Goal: Task Accomplishment & Management: Use online tool/utility

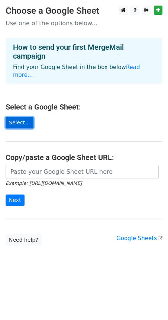
click at [17, 117] on link "Select..." at bounding box center [20, 123] width 28 height 12
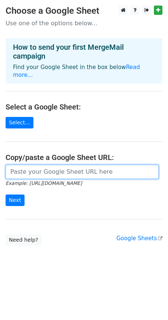
click at [84, 165] on input "url" at bounding box center [82, 172] width 153 height 14
paste input "[URL][DOMAIN_NAME]"
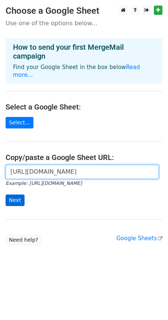
type input "[URL][DOMAIN_NAME]"
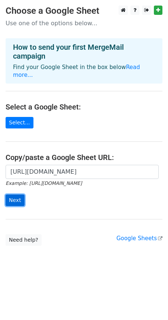
scroll to position [0, 0]
click at [19, 195] on input "Next" at bounding box center [15, 201] width 19 height 12
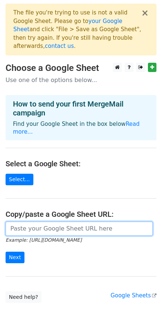
click at [59, 222] on input "url" at bounding box center [79, 229] width 147 height 14
paste input "[URL][DOMAIN_NAME]"
type input "[URL][DOMAIN_NAME]"
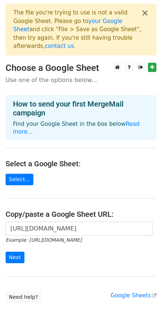
click at [40, 239] on form "[URL][DOMAIN_NAME] Example: [URL][DOMAIN_NAME] Next" at bounding box center [81, 243] width 151 height 42
click at [14, 252] on input "Next" at bounding box center [15, 258] width 19 height 12
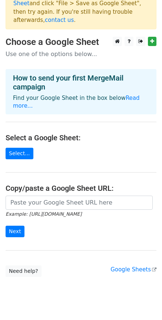
scroll to position [24, 0]
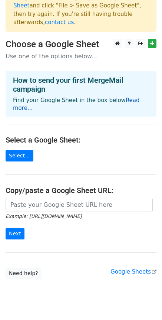
click at [121, 97] on link "Read more..." at bounding box center [76, 104] width 127 height 14
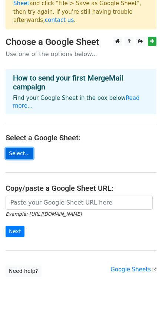
click at [24, 148] on link "Select..." at bounding box center [20, 154] width 28 height 12
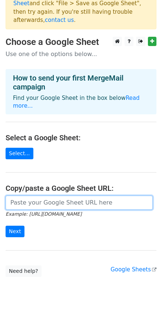
click at [53, 196] on input "url" at bounding box center [79, 203] width 147 height 14
type input "[URL][DOMAIN_NAME]"
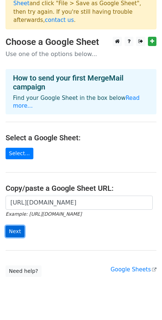
click at [14, 226] on input "Next" at bounding box center [15, 232] width 19 height 12
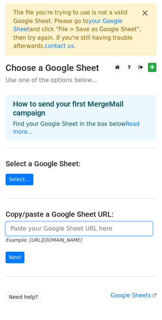
click at [126, 222] on input "url" at bounding box center [79, 229] width 147 height 14
paste input "https://docs.google.com/spreadsheets/d/15zkNYipgFDkKrIqbl5YSf9OH7McoVWLhEkUvhZL…"
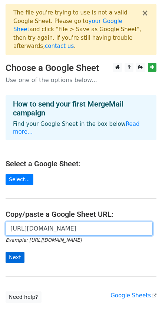
type input "https://docs.google.com/spreadsheets/d/15zkNYipgFDkKrIqbl5YSf9OH7McoVWLhEkUvhZL…"
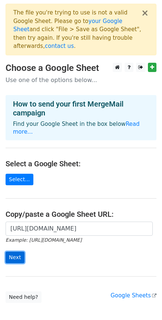
scroll to position [0, 0]
click at [21, 252] on input "Next" at bounding box center [15, 258] width 19 height 12
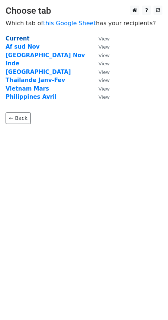
click at [18, 38] on strong "Current" at bounding box center [18, 38] width 24 height 7
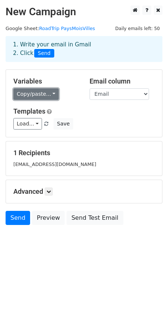
click at [43, 91] on link "Copy/paste..." at bounding box center [35, 94] width 45 height 12
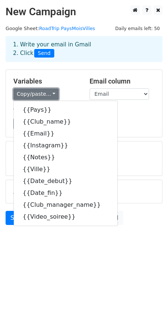
click at [43, 92] on link "Copy/paste..." at bounding box center [35, 94] width 45 height 12
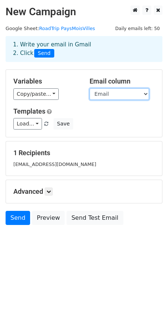
click at [134, 92] on select "Pays Club_name Email Instagram Notes Ville Date_debut Date_fin Club_manager_nam…" at bounding box center [118, 94] width 59 height 12
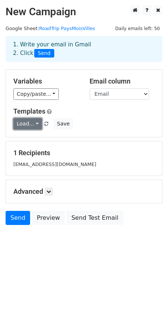
click at [35, 123] on link "Load..." at bounding box center [27, 124] width 29 height 12
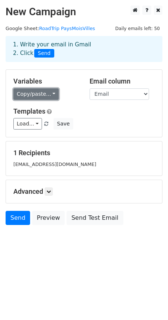
click at [21, 95] on link "Copy/paste..." at bounding box center [35, 94] width 45 height 12
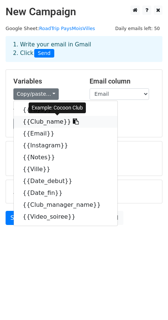
click at [39, 121] on link "{{Club_name}}" at bounding box center [66, 122] width 104 height 12
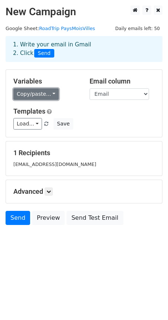
click at [21, 94] on link "Copy/paste..." at bounding box center [35, 94] width 45 height 12
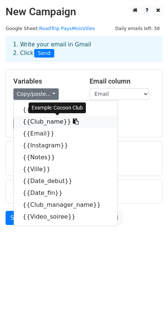
click at [73, 121] on icon at bounding box center [76, 121] width 6 height 6
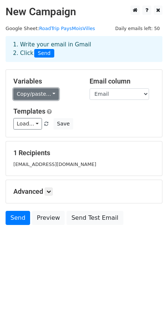
click at [22, 95] on link "Copy/paste..." at bounding box center [35, 94] width 45 height 12
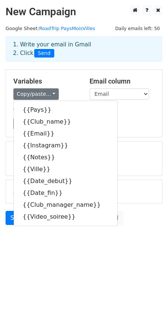
click at [128, 120] on div "Load... No templates saved Save" at bounding box center [84, 124] width 152 height 12
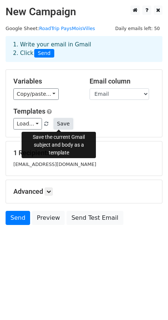
click at [55, 125] on button "Save" at bounding box center [62, 124] width 19 height 12
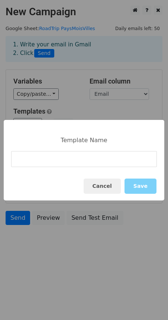
click at [48, 162] on input at bounding box center [84, 159] width 146 height 16
type input "Merge Mail Asia 2025 FR"
click at [141, 185] on button "Save" at bounding box center [140, 186] width 32 height 15
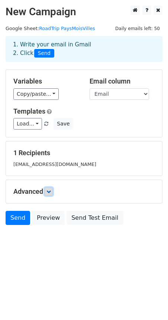
click at [51, 190] on icon at bounding box center [48, 191] width 4 height 4
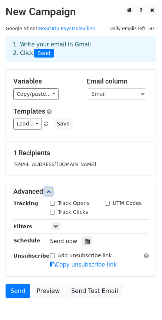
scroll to position [41, 0]
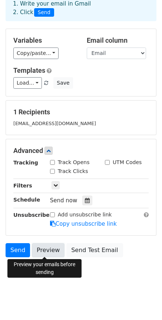
click at [50, 246] on link "Preview" at bounding box center [48, 250] width 33 height 14
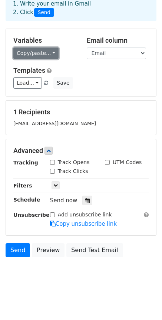
click at [45, 55] on link "Copy/paste..." at bounding box center [35, 54] width 45 height 12
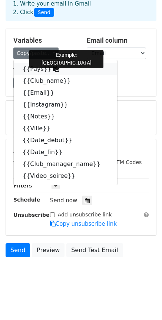
click at [32, 70] on link "{{Pays}}" at bounding box center [66, 69] width 104 height 12
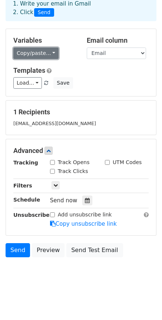
click at [45, 56] on link "Copy/paste..." at bounding box center [35, 54] width 45 height 12
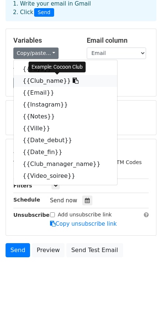
click at [50, 82] on link "{{Club_name}}" at bounding box center [66, 81] width 104 height 12
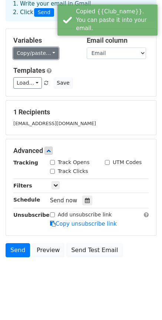
click at [39, 53] on link "Copy/paste..." at bounding box center [35, 54] width 45 height 12
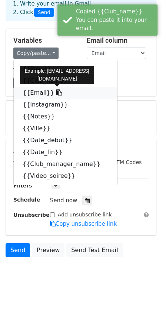
click at [32, 94] on link "{{Email}}" at bounding box center [66, 93] width 104 height 12
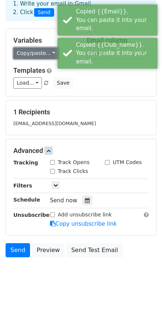
click at [31, 52] on link "Copy/paste..." at bounding box center [35, 54] width 45 height 12
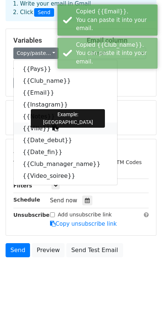
click at [35, 132] on link "{{Ville}}" at bounding box center [66, 129] width 104 height 12
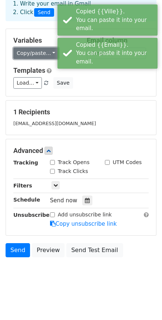
click at [36, 53] on link "Copy/paste..." at bounding box center [35, 54] width 45 height 12
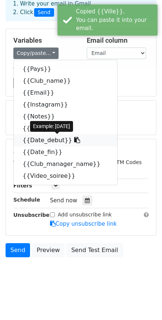
click at [40, 140] on link "{{Date_debut}}" at bounding box center [66, 140] width 104 height 12
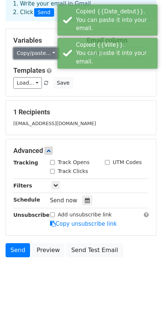
click at [30, 53] on link "Copy/paste..." at bounding box center [35, 54] width 45 height 12
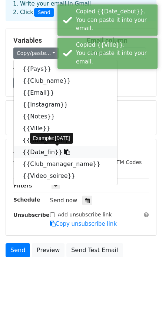
click at [39, 149] on link "{{Date_fin}}" at bounding box center [66, 152] width 104 height 12
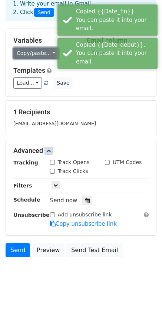
click at [33, 58] on link "Copy/paste..." at bounding box center [35, 54] width 45 height 12
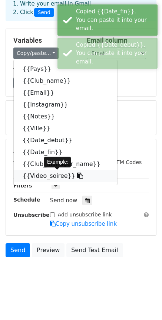
click at [45, 175] on link "{{Video_soiree}}" at bounding box center [66, 176] width 104 height 12
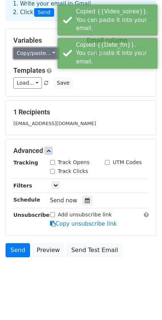
click at [25, 58] on link "Copy/paste..." at bounding box center [35, 54] width 45 height 12
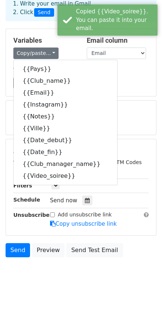
click at [118, 87] on div "Load... Merge Mail Asia 2025 FR Save" at bounding box center [81, 83] width 147 height 12
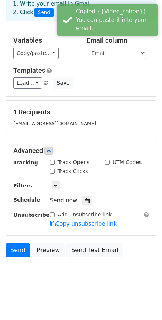
scroll to position [0, 0]
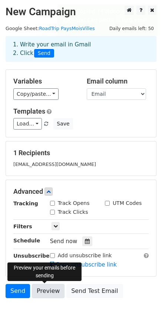
click at [50, 290] on link "Preview" at bounding box center [48, 291] width 33 height 14
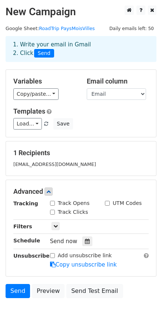
click at [119, 114] on h5 "Templates" at bounding box center [81, 111] width 136 height 8
click at [137, 93] on select "Pays Club_name Email Instagram Notes Ville Date_debut Date_fin Club_manager_nam…" at bounding box center [116, 94] width 59 height 12
click at [137, 92] on select "Pays Club_name Email Instagram Notes Ville Date_debut Date_fin Club_manager_nam…" at bounding box center [116, 94] width 59 height 12
click at [130, 115] on h5 "Templates" at bounding box center [81, 111] width 136 height 8
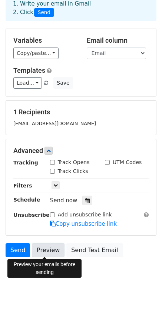
click at [42, 251] on link "Preview" at bounding box center [48, 250] width 33 height 14
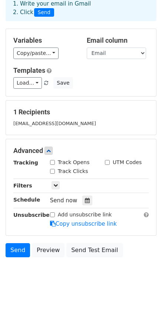
scroll to position [0, 0]
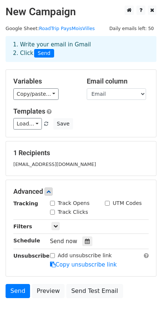
click at [76, 163] on div "booking@jettarton.com" at bounding box center [81, 164] width 147 height 9
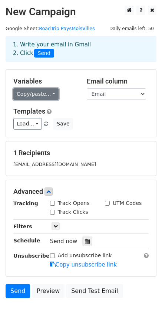
click at [51, 94] on link "Copy/paste..." at bounding box center [35, 94] width 45 height 12
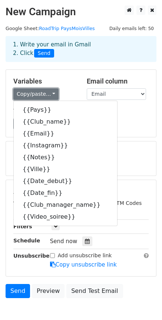
click at [51, 94] on link "Copy/paste..." at bounding box center [35, 94] width 45 height 12
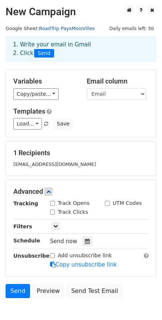
click at [62, 30] on link "RoadTrip PaysMoisVilles" at bounding box center [67, 29] width 56 height 6
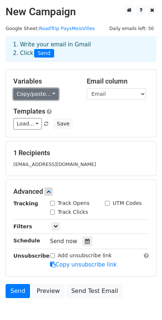
click at [45, 92] on link "Copy/paste..." at bounding box center [35, 94] width 45 height 12
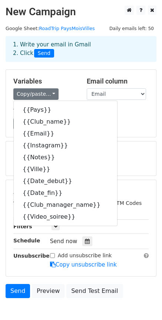
click at [119, 115] on div "Templates Load... Merge Mail Asia 2025 FR Save" at bounding box center [81, 118] width 147 height 23
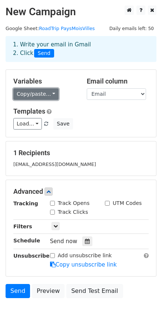
click at [47, 92] on link "Copy/paste..." at bounding box center [35, 94] width 45 height 12
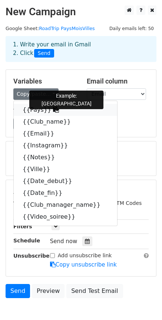
click at [53, 112] on icon at bounding box center [56, 110] width 6 height 6
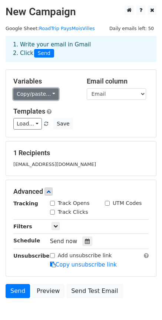
click at [28, 93] on link "Copy/paste..." at bounding box center [35, 94] width 45 height 12
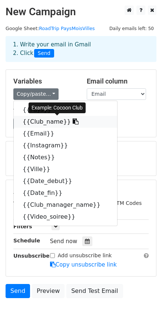
click at [33, 122] on link "{{Club_name}}" at bounding box center [66, 122] width 104 height 12
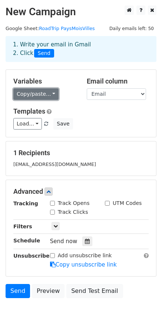
click at [34, 96] on link "Copy/paste..." at bounding box center [35, 94] width 45 height 12
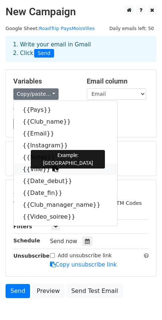
click at [36, 166] on link "{{Ville}}" at bounding box center [66, 169] width 104 height 12
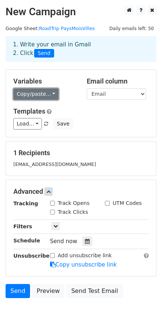
click at [49, 98] on link "Copy/paste..." at bounding box center [35, 94] width 45 height 12
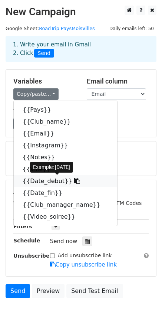
click at [41, 181] on link "{{Date_debut}}" at bounding box center [66, 181] width 104 height 12
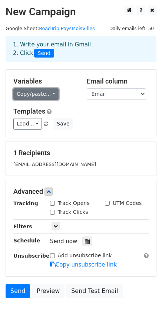
click at [43, 96] on link "Copy/paste..." at bounding box center [35, 94] width 45 height 12
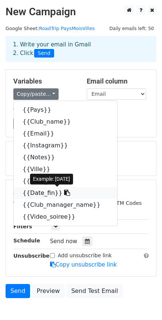
click at [38, 192] on link "{{Date_fin}}" at bounding box center [66, 193] width 104 height 12
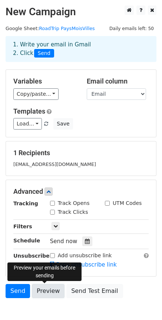
click at [47, 289] on link "Preview" at bounding box center [48, 291] width 33 height 14
click at [50, 290] on link "Preview" at bounding box center [48, 291] width 33 height 14
click at [65, 161] on div "booking@jettarton.com" at bounding box center [81, 164] width 147 height 9
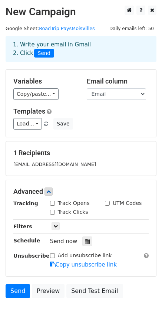
click at [44, 124] on span at bounding box center [46, 124] width 4 height 5
click at [79, 136] on div "Variables Copy/paste... {{Pays}} {{Club_name}} {{Email}} {{Instagram}} {{Notes}…" at bounding box center [81, 103] width 150 height 67
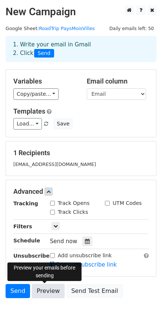
click at [49, 289] on link "Preview" at bounding box center [48, 291] width 33 height 14
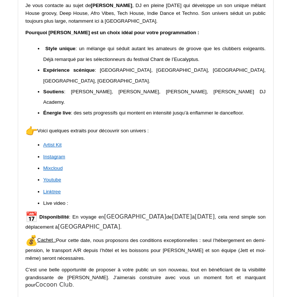
scroll to position [179, 0]
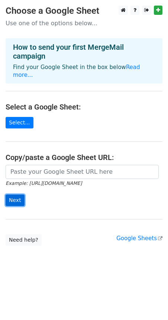
click at [16, 195] on input "Next" at bounding box center [15, 201] width 19 height 12
click at [46, 137] on main "Choose a Google Sheet Use one of the options below... How to send your first Me…" at bounding box center [84, 126] width 168 height 240
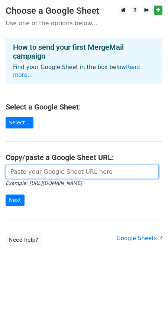
click at [31, 165] on input "url" at bounding box center [82, 172] width 153 height 14
type input "https://docs.google.com/spreadsheets/d/15zkNYipgFDkKrIqbl5YSf9OH7McoVWLhEkUvhZL…"
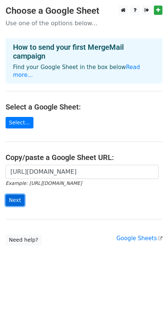
click at [19, 195] on input "Next" at bounding box center [15, 201] width 19 height 12
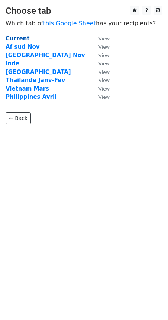
click at [20, 36] on strong "Current" at bounding box center [18, 38] width 24 height 7
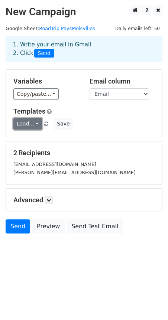
click at [33, 124] on link "Load..." at bounding box center [27, 124] width 29 height 12
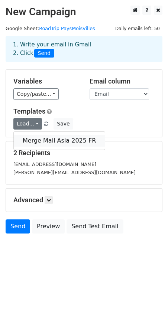
click at [39, 137] on link "Merge Mail Asia 2025 FR" at bounding box center [59, 141] width 91 height 12
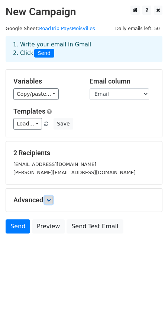
click at [50, 200] on icon at bounding box center [48, 200] width 4 height 4
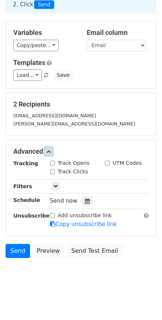
scroll to position [49, 0]
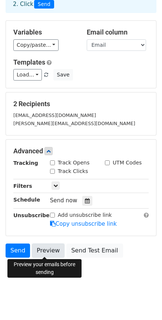
click at [47, 252] on link "Preview" at bounding box center [48, 251] width 33 height 14
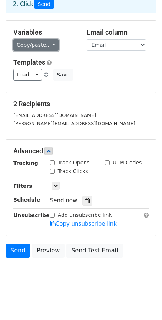
click at [40, 44] on link "Copy/paste..." at bounding box center [35, 45] width 45 height 12
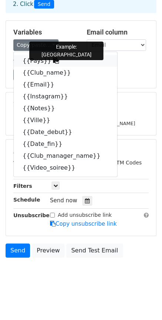
click at [34, 61] on link "{{Pays}}" at bounding box center [66, 61] width 104 height 12
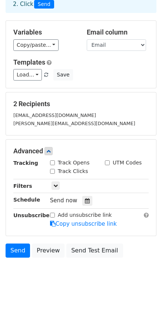
scroll to position [0, 0]
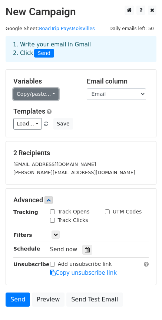
click at [43, 95] on link "Copy/paste..." at bounding box center [35, 94] width 45 height 12
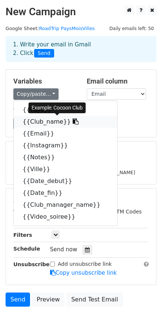
click at [46, 121] on link "{{Club_name}}" at bounding box center [66, 122] width 104 height 12
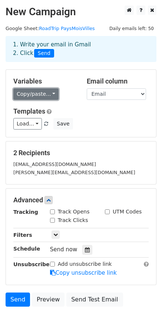
click at [36, 94] on link "Copy/paste..." at bounding box center [35, 94] width 45 height 12
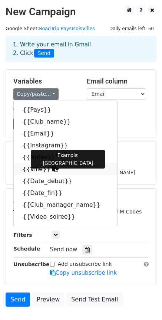
click at [33, 169] on link "{{Ville}}" at bounding box center [66, 169] width 104 height 12
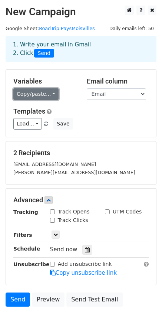
click at [45, 94] on link "Copy/paste..." at bounding box center [35, 94] width 45 height 12
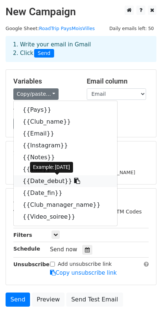
click at [45, 182] on link "{{Date_debut}}" at bounding box center [66, 181] width 104 height 12
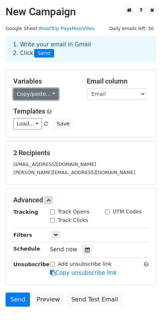
click at [40, 93] on link "Copy/paste..." at bounding box center [35, 94] width 45 height 12
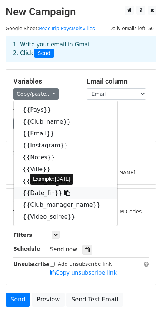
click at [43, 194] on link "{{Date_fin}}" at bounding box center [66, 193] width 104 height 12
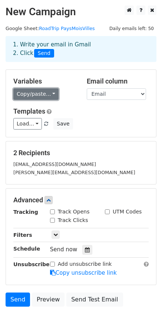
click at [36, 94] on link "Copy/paste..." at bounding box center [35, 94] width 45 height 12
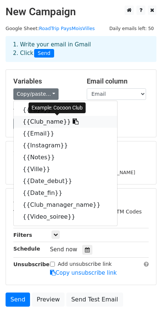
click at [40, 121] on link "{{Club_name}}" at bounding box center [66, 122] width 104 height 12
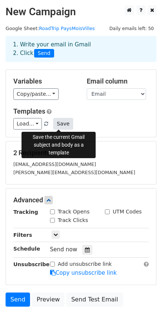
click at [63, 126] on button "Save" at bounding box center [62, 124] width 19 height 12
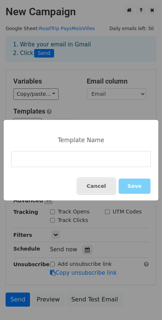
click at [111, 187] on button "Cancel" at bounding box center [96, 186] width 37 height 15
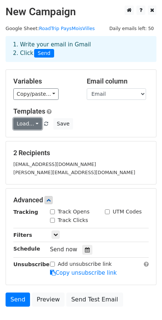
click at [36, 125] on link "Load..." at bounding box center [27, 124] width 29 height 12
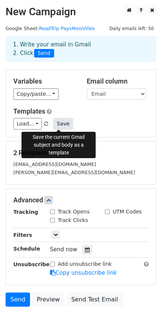
click at [61, 124] on button "Save" at bounding box center [62, 124] width 19 height 12
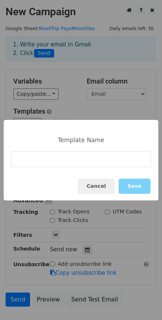
click at [53, 159] on input at bounding box center [81, 159] width 140 height 16
type input "M"
type input "Asia Tour Template FR"
click at [145, 187] on button "Save" at bounding box center [135, 186] width 32 height 15
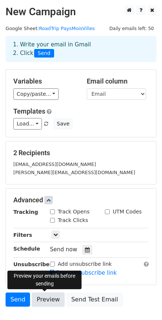
click at [51, 302] on link "Preview" at bounding box center [48, 300] width 33 height 14
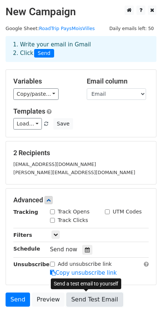
click at [80, 300] on link "Send Test Email" at bounding box center [94, 300] width 56 height 14
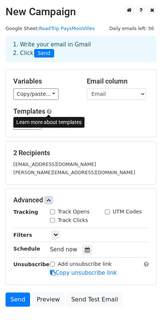
click at [49, 111] on span at bounding box center [49, 112] width 5 height 6
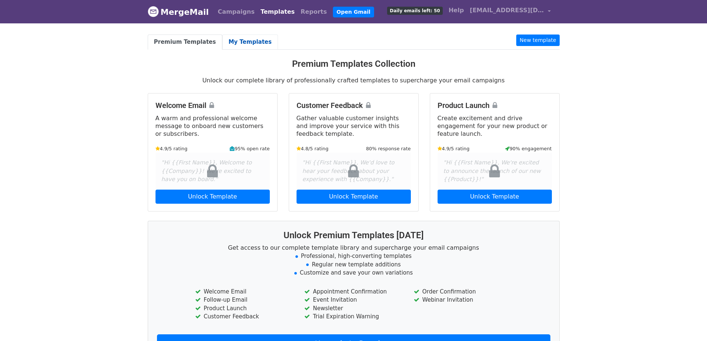
click at [230, 44] on link "My Templates" at bounding box center [250, 42] width 56 height 15
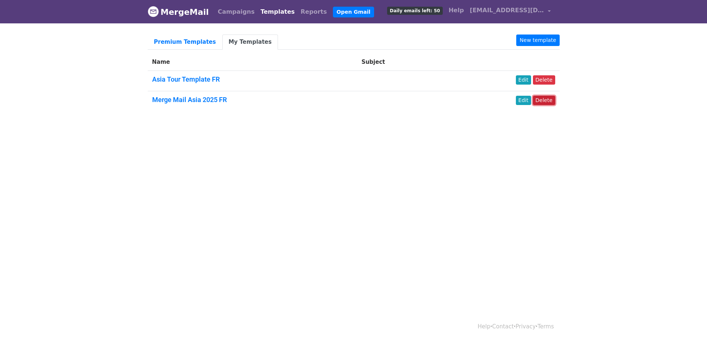
click at [552, 99] on link "Delete" at bounding box center [544, 100] width 22 height 9
